Goal: Check status: Check status

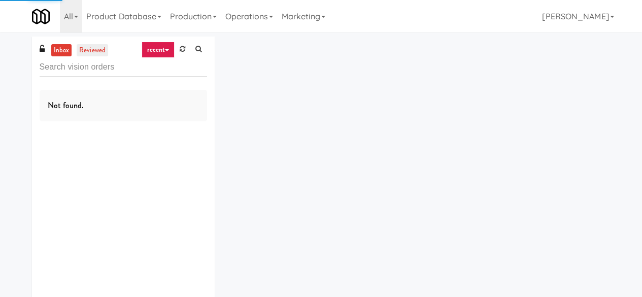
click at [98, 55] on link "reviewed" at bounding box center [92, 50] width 31 height 13
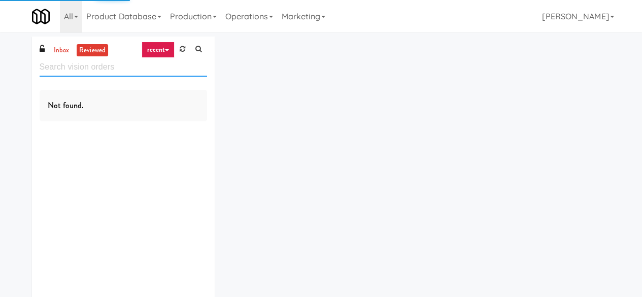
click at [85, 74] on input "text" at bounding box center [124, 67] width 168 height 19
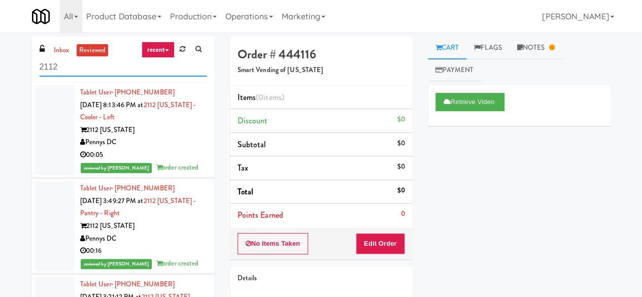
type input "2112"
click at [165, 50] on link "recent" at bounding box center [159, 50] width 34 height 16
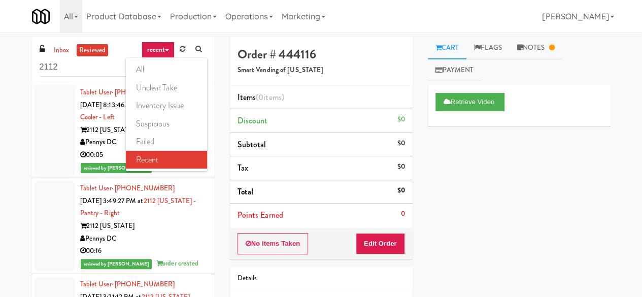
click at [0, 160] on div "inbox reviewed recent all unclear take inventory issue suspicious failed recent…" at bounding box center [321, 216] width 642 height 358
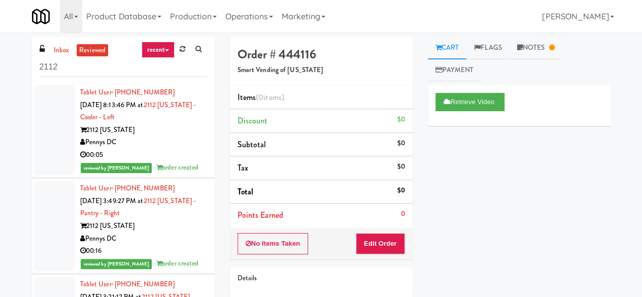
click at [172, 127] on div "2112 [US_STATE]" at bounding box center [143, 130] width 127 height 13
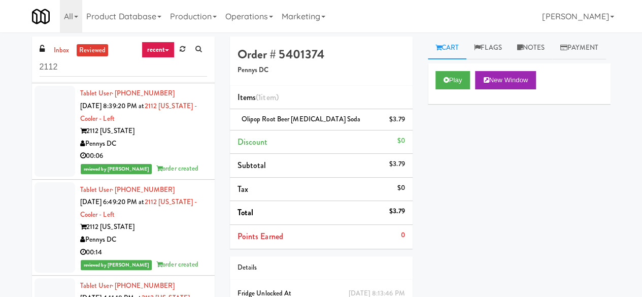
click at [150, 54] on link "recent" at bounding box center [159, 50] width 34 height 16
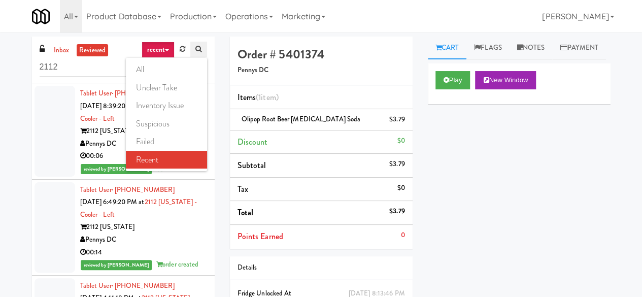
click at [190, 49] on link at bounding box center [198, 49] width 16 height 15
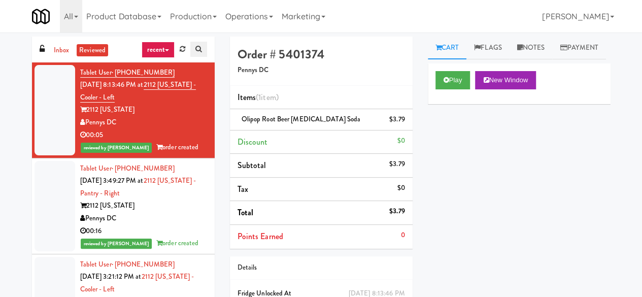
click at [203, 49] on link at bounding box center [198, 49] width 16 height 15
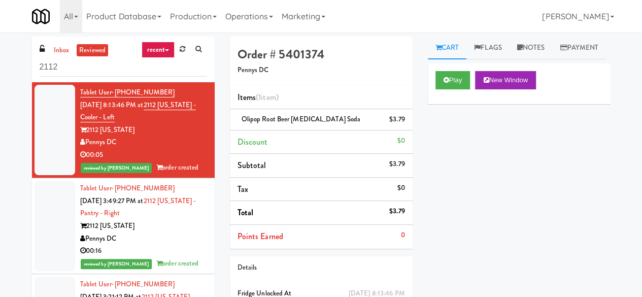
click at [170, 50] on link "recent" at bounding box center [159, 50] width 34 height 16
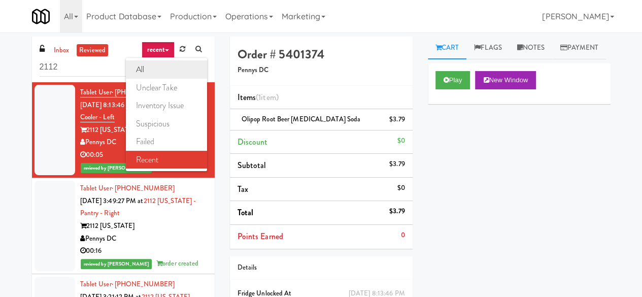
click at [151, 70] on link "all" at bounding box center [166, 69] width 81 height 18
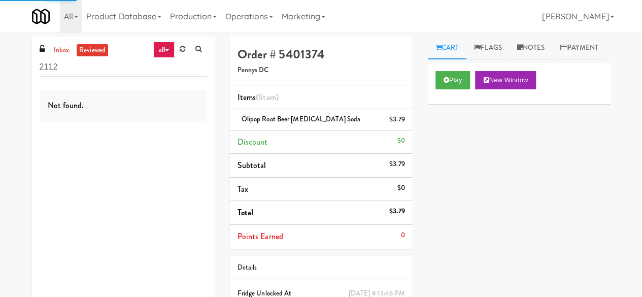
click at [159, 53] on link "all" at bounding box center [163, 50] width 21 height 16
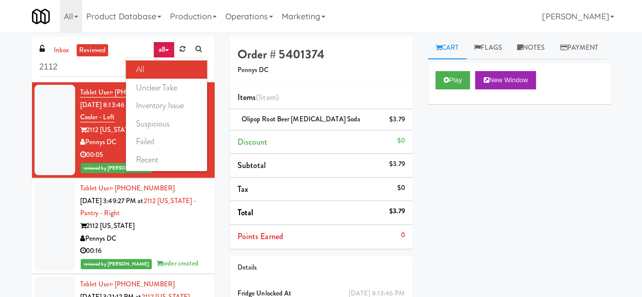
click at [159, 53] on link "all" at bounding box center [163, 50] width 21 height 16
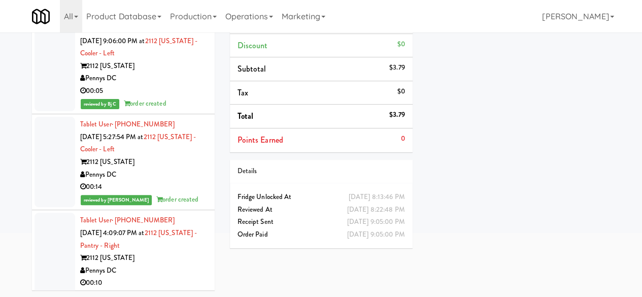
scroll to position [22728, 0]
